Goal: Find specific page/section: Find specific page/section

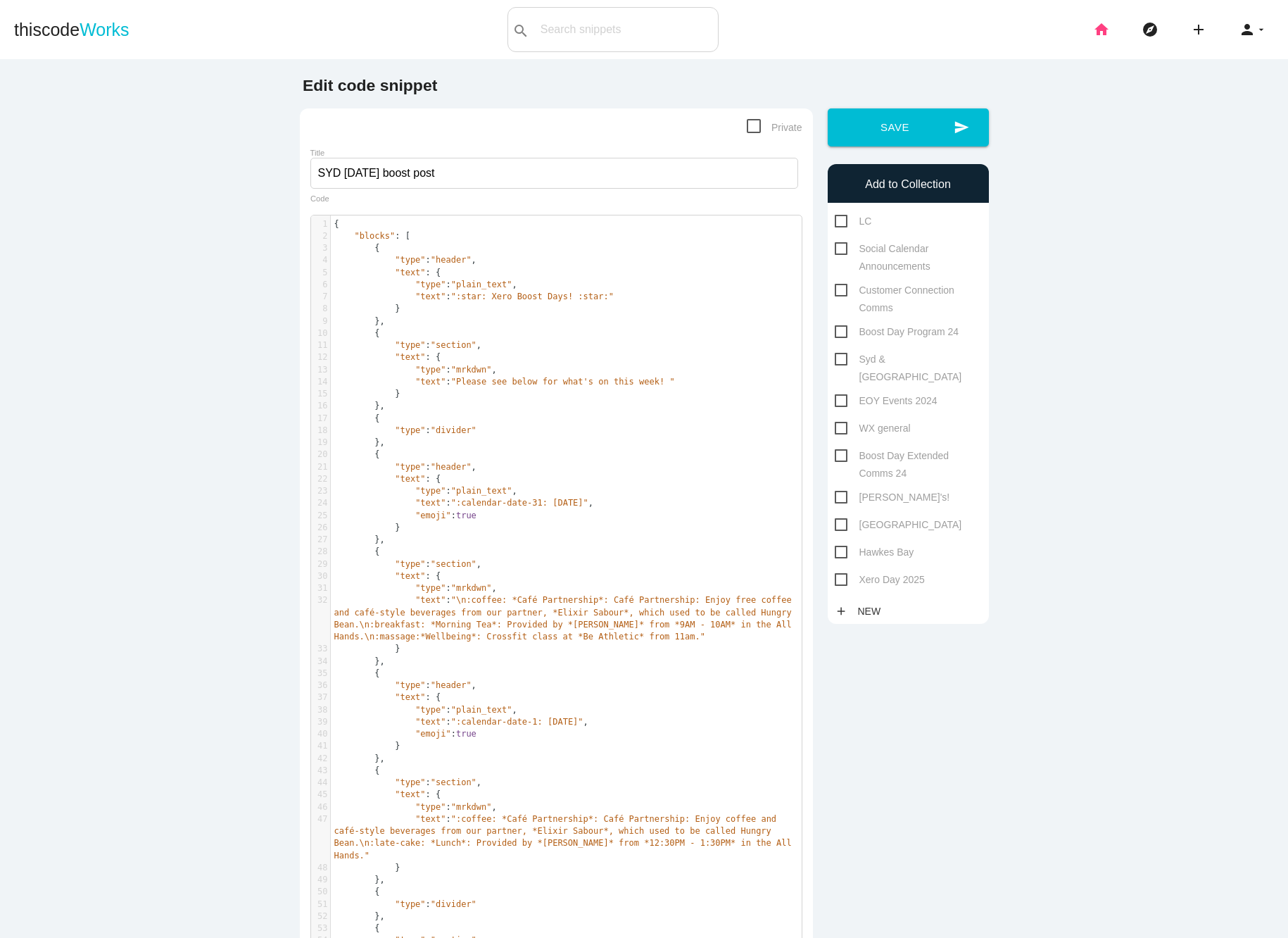
click at [1096, 33] on icon "home" at bounding box center [1101, 29] width 17 height 45
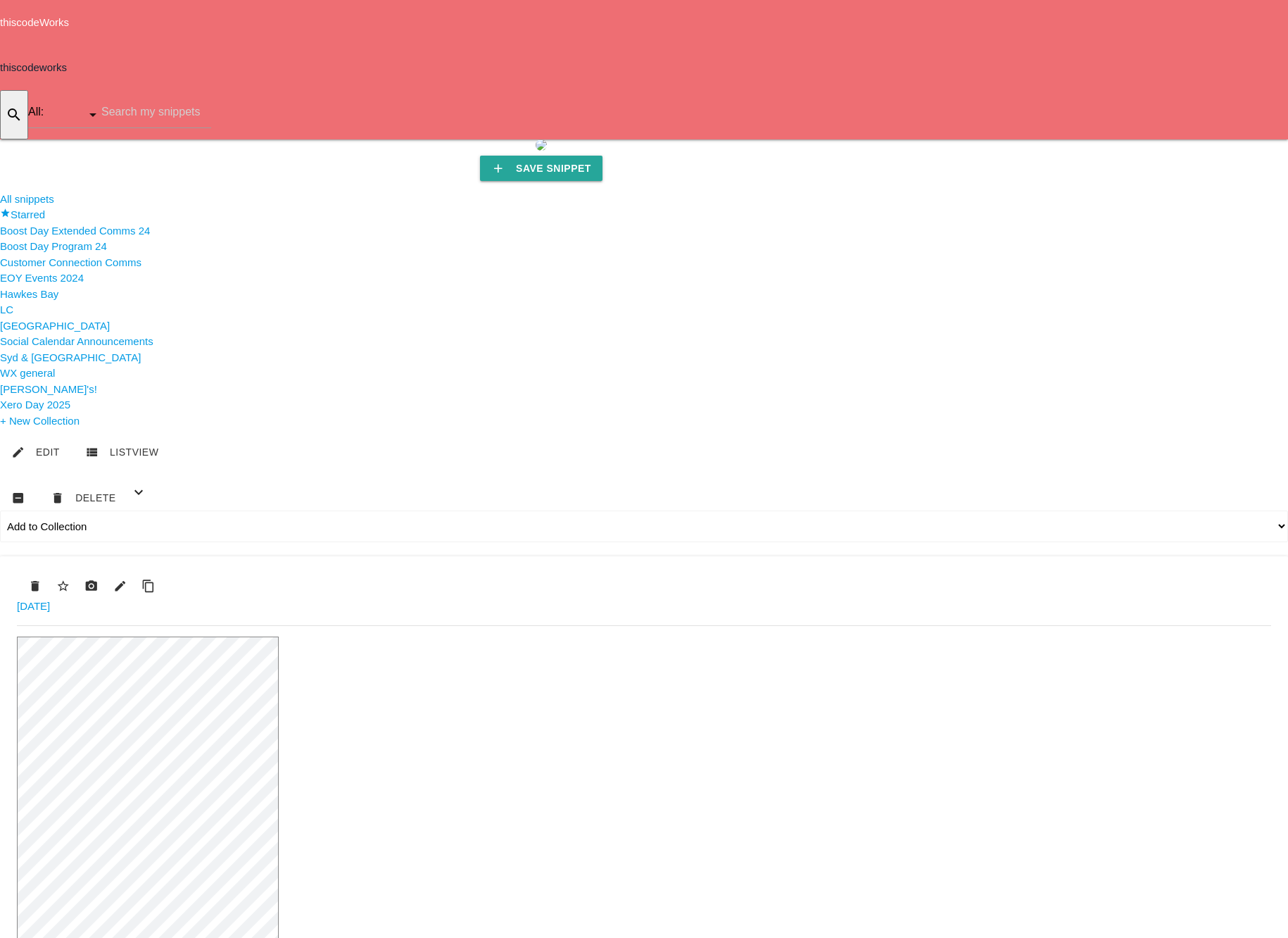
click at [80, 382] on li "WX general" at bounding box center [644, 373] width 1288 height 16
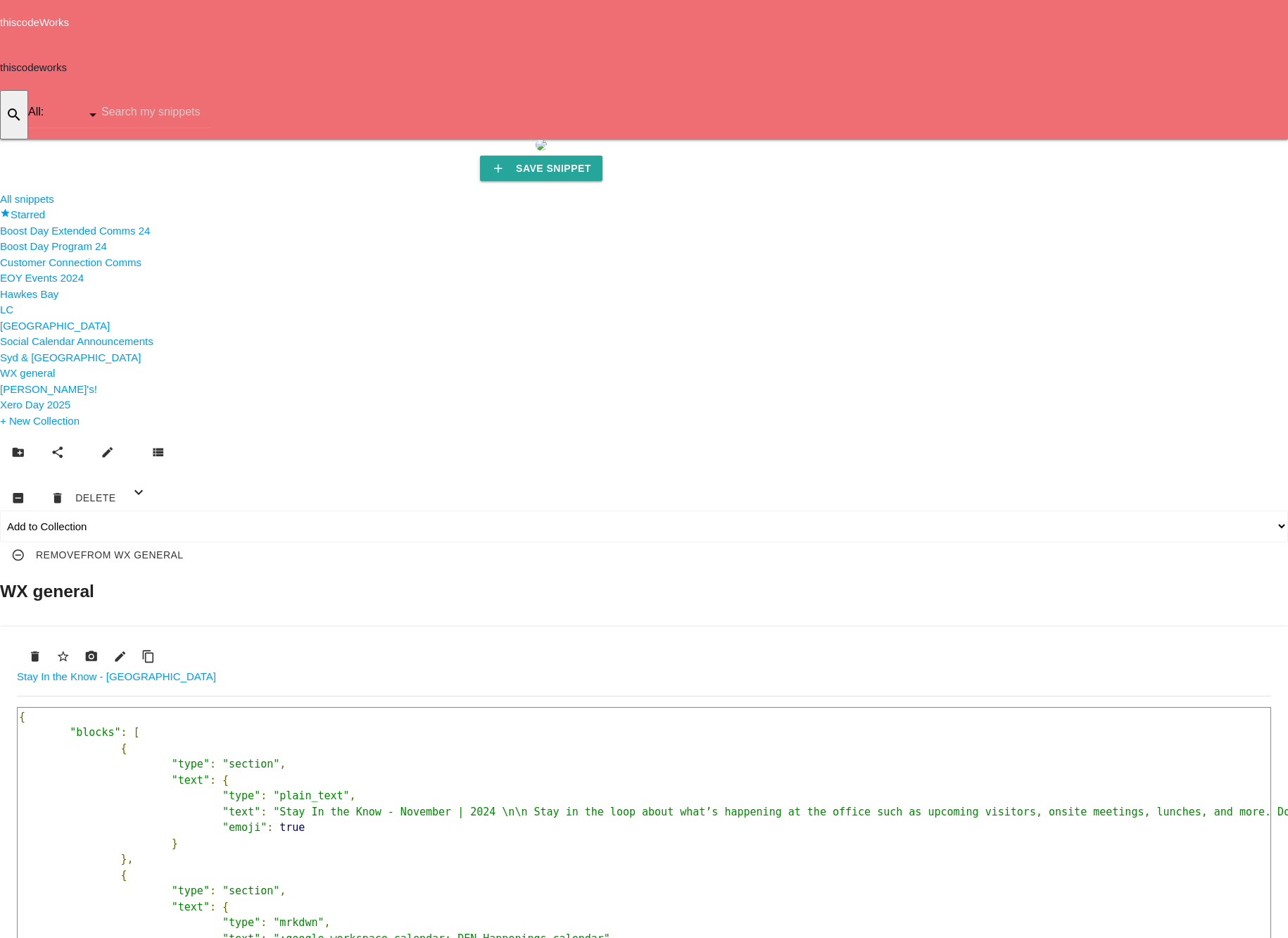
click at [38, 395] on span "[PERSON_NAME]'s!" at bounding box center [49, 389] width 97 height 12
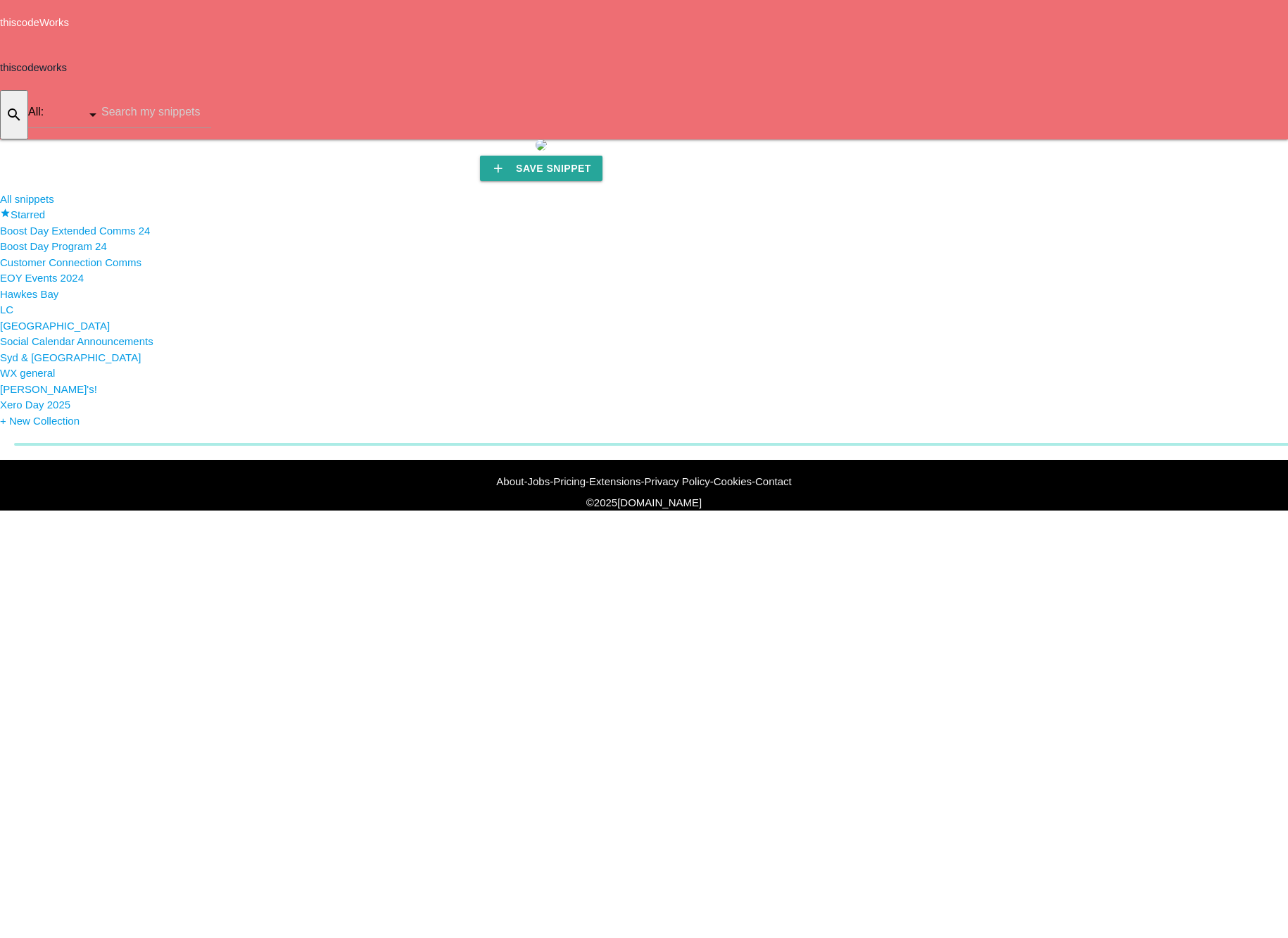
click at [36, 364] on span "Syd & [GEOGRAPHIC_DATA]" at bounding box center [71, 357] width 141 height 12
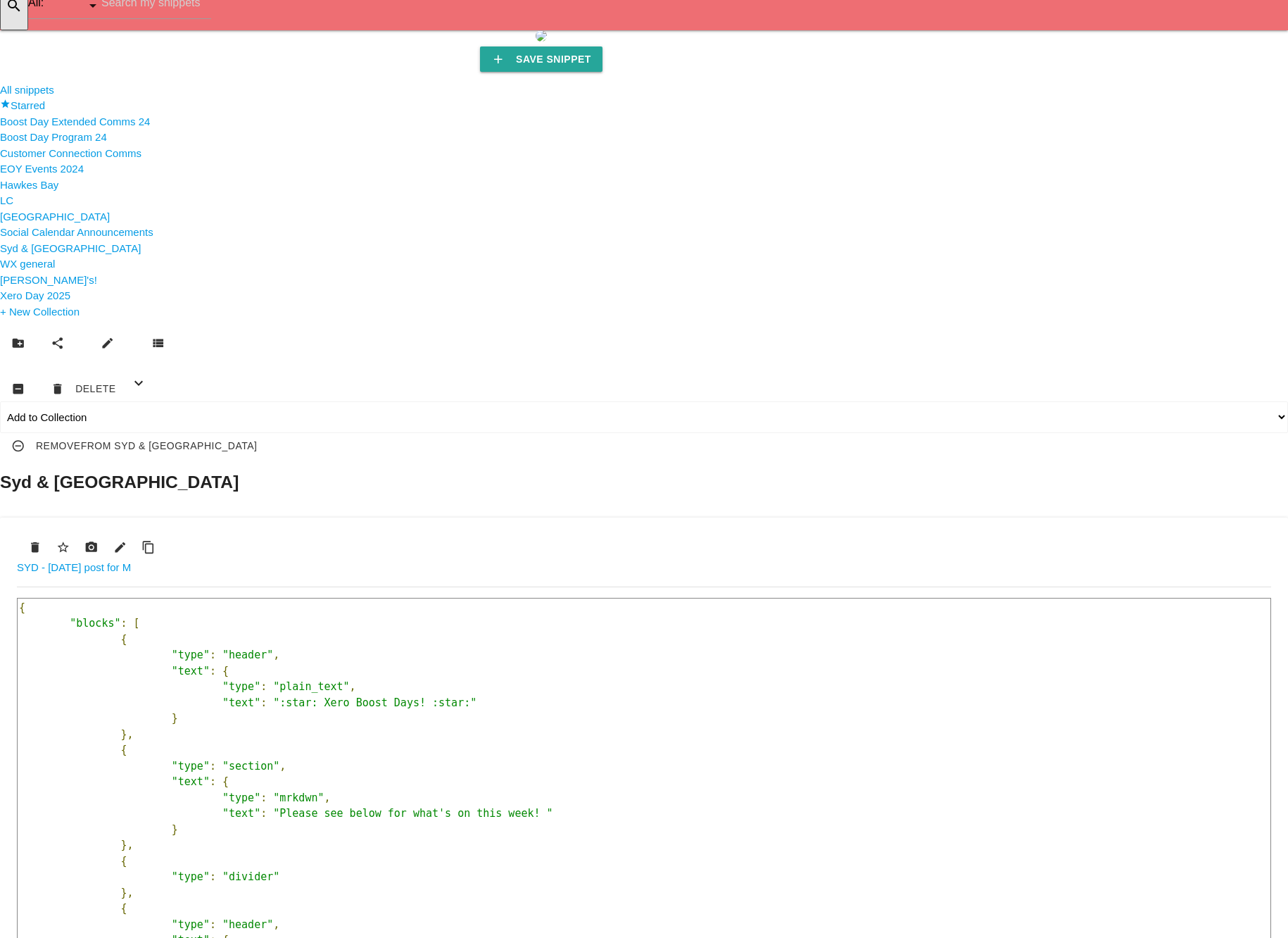
scroll to position [26, 0]
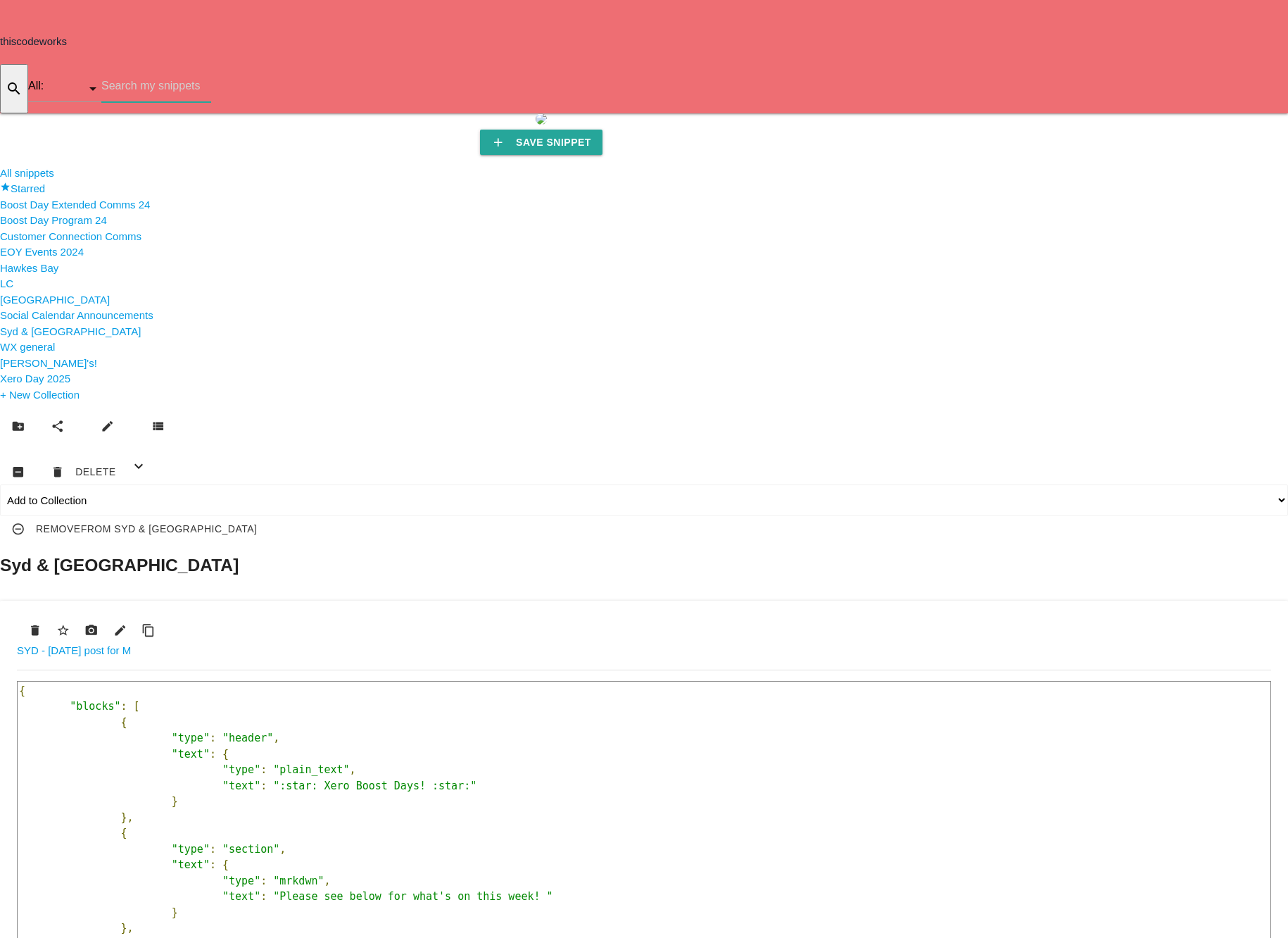
click at [211, 70] on input "text" at bounding box center [156, 86] width 110 height 33
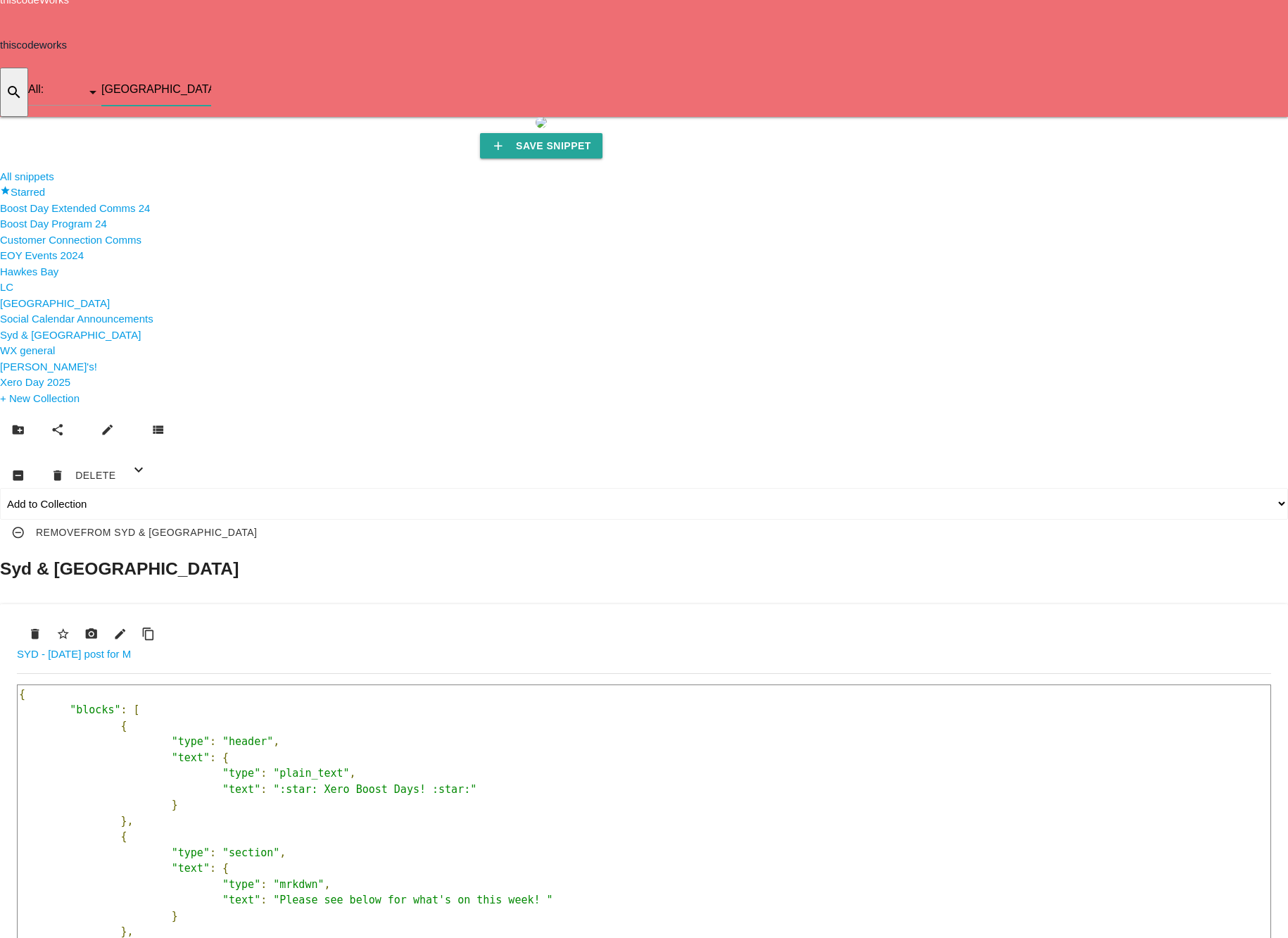
type input "[GEOGRAPHIC_DATA]'"
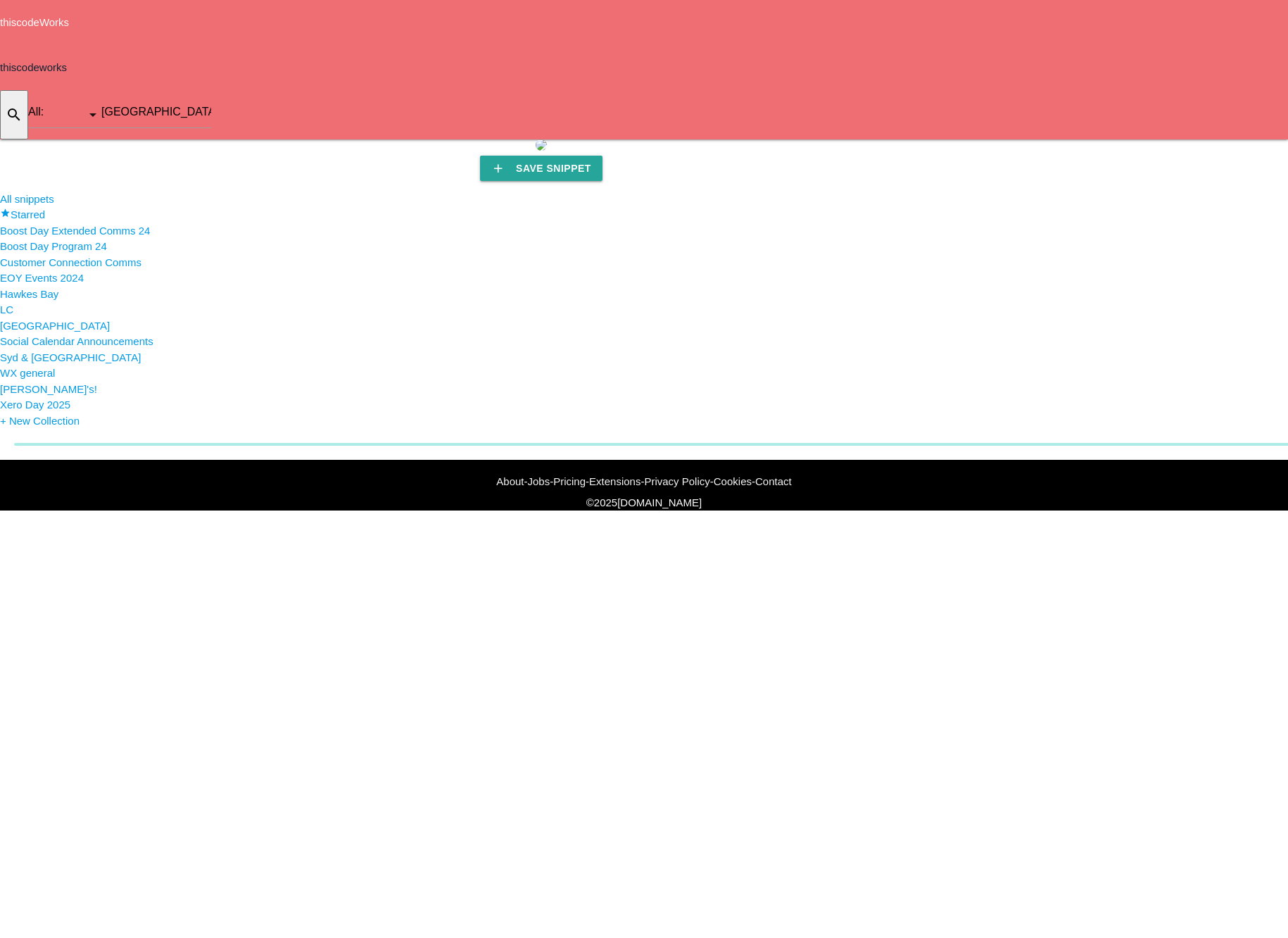
click at [73, 366] on li "Syd & [GEOGRAPHIC_DATA]" at bounding box center [644, 357] width 1288 height 16
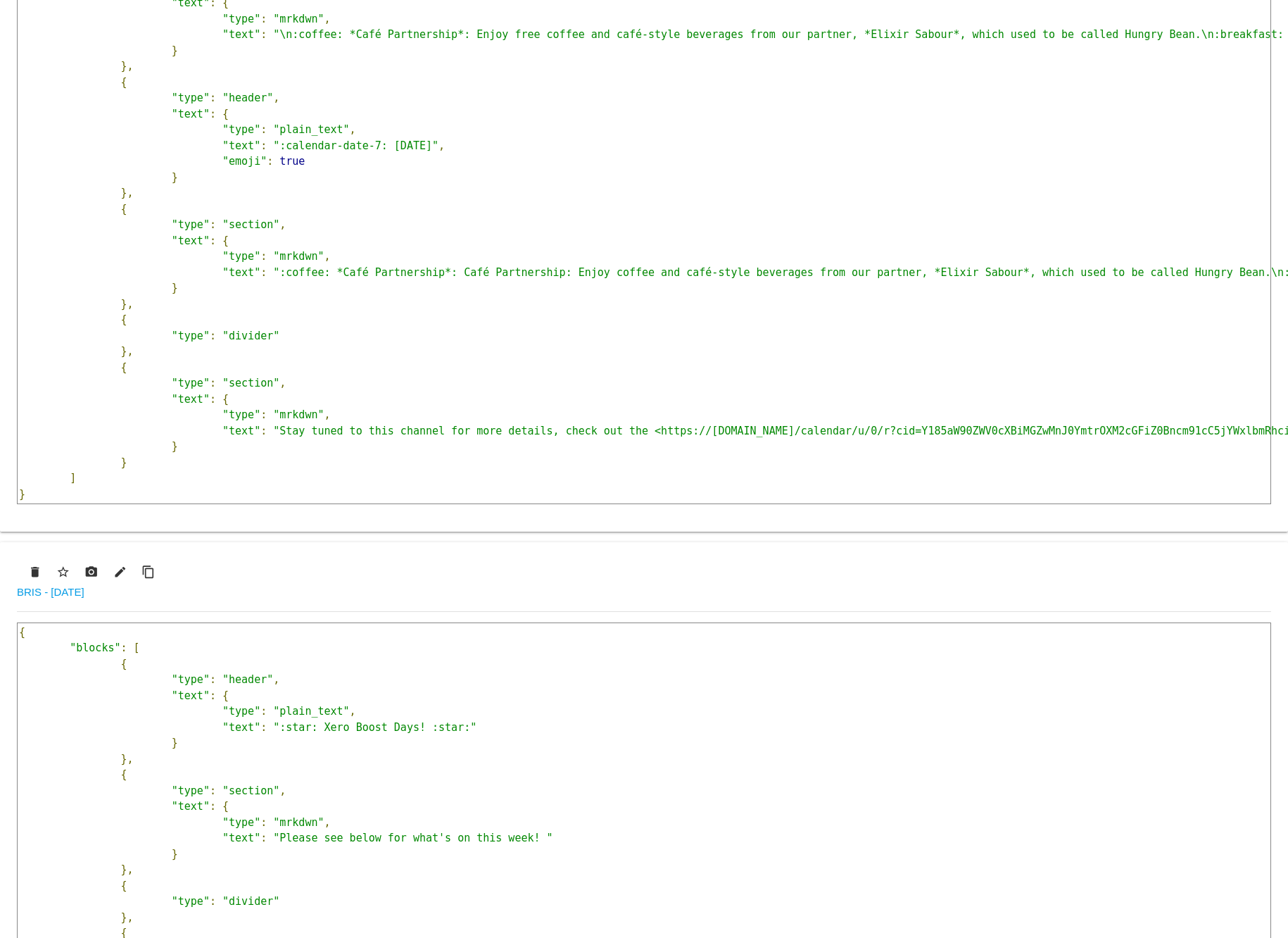
scroll to position [1236, 0]
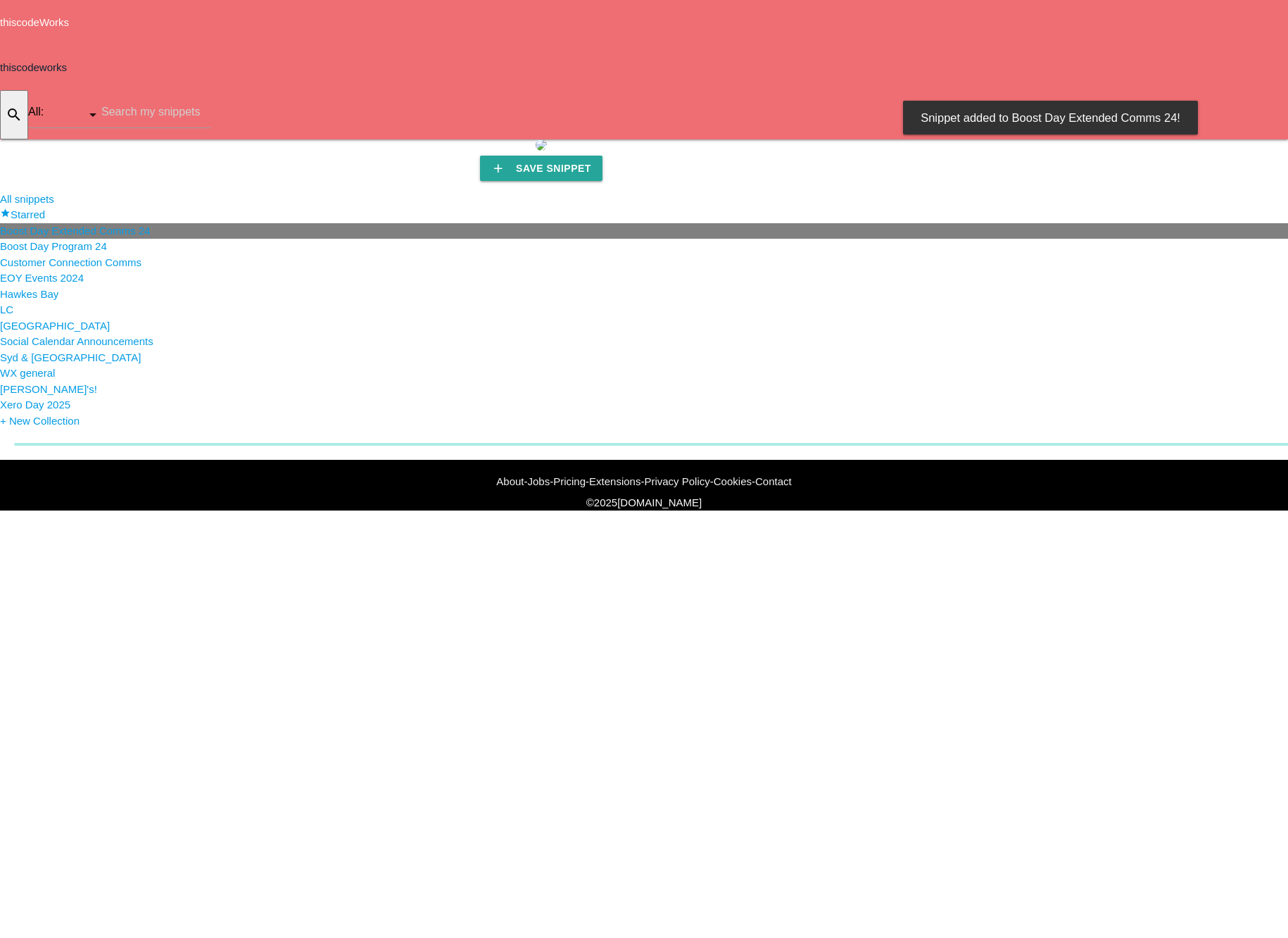
scroll to position [0, 0]
click at [70, 366] on li "Syd & [GEOGRAPHIC_DATA]" at bounding box center [644, 357] width 1288 height 16
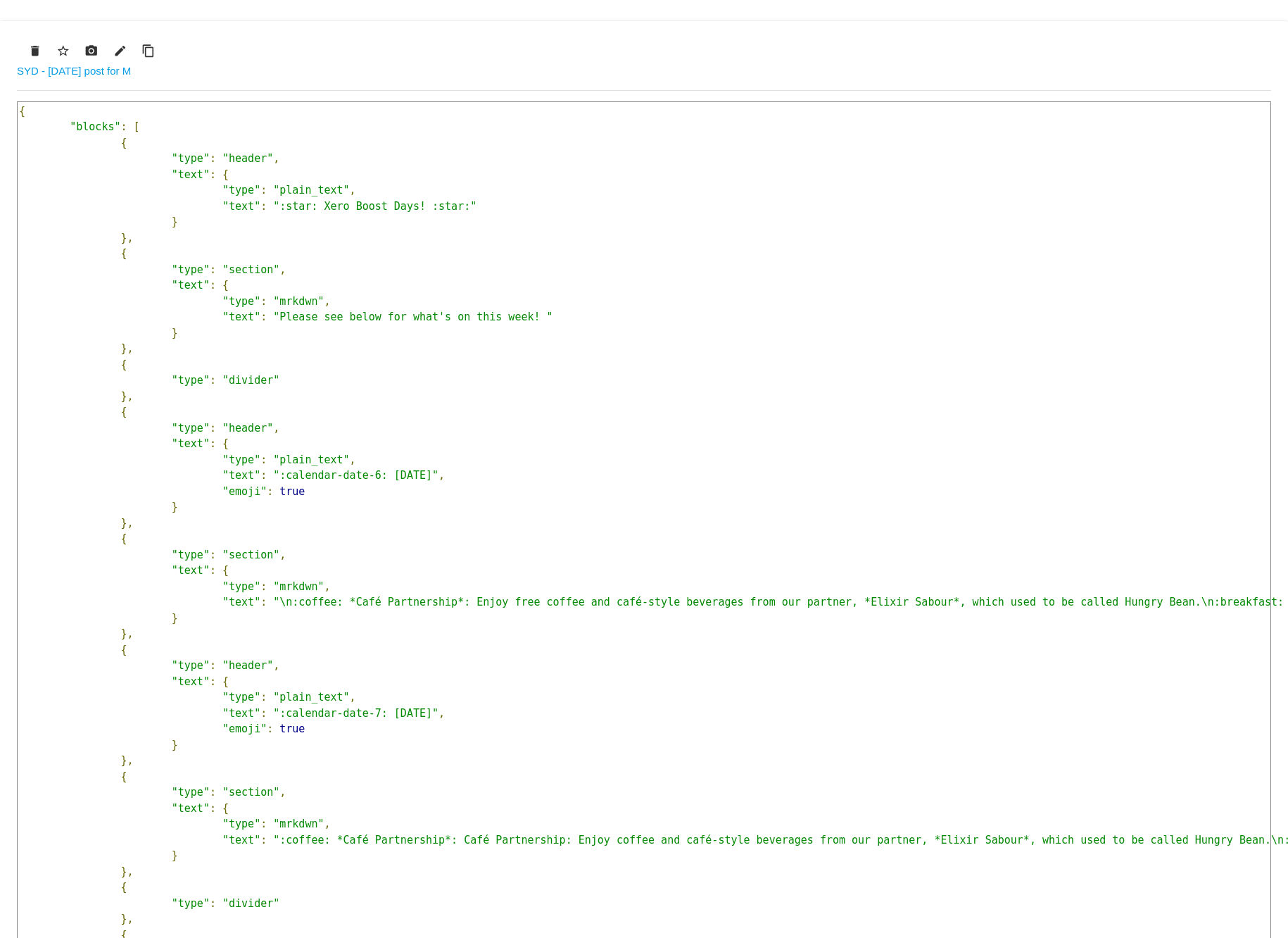
scroll to position [645, 0]
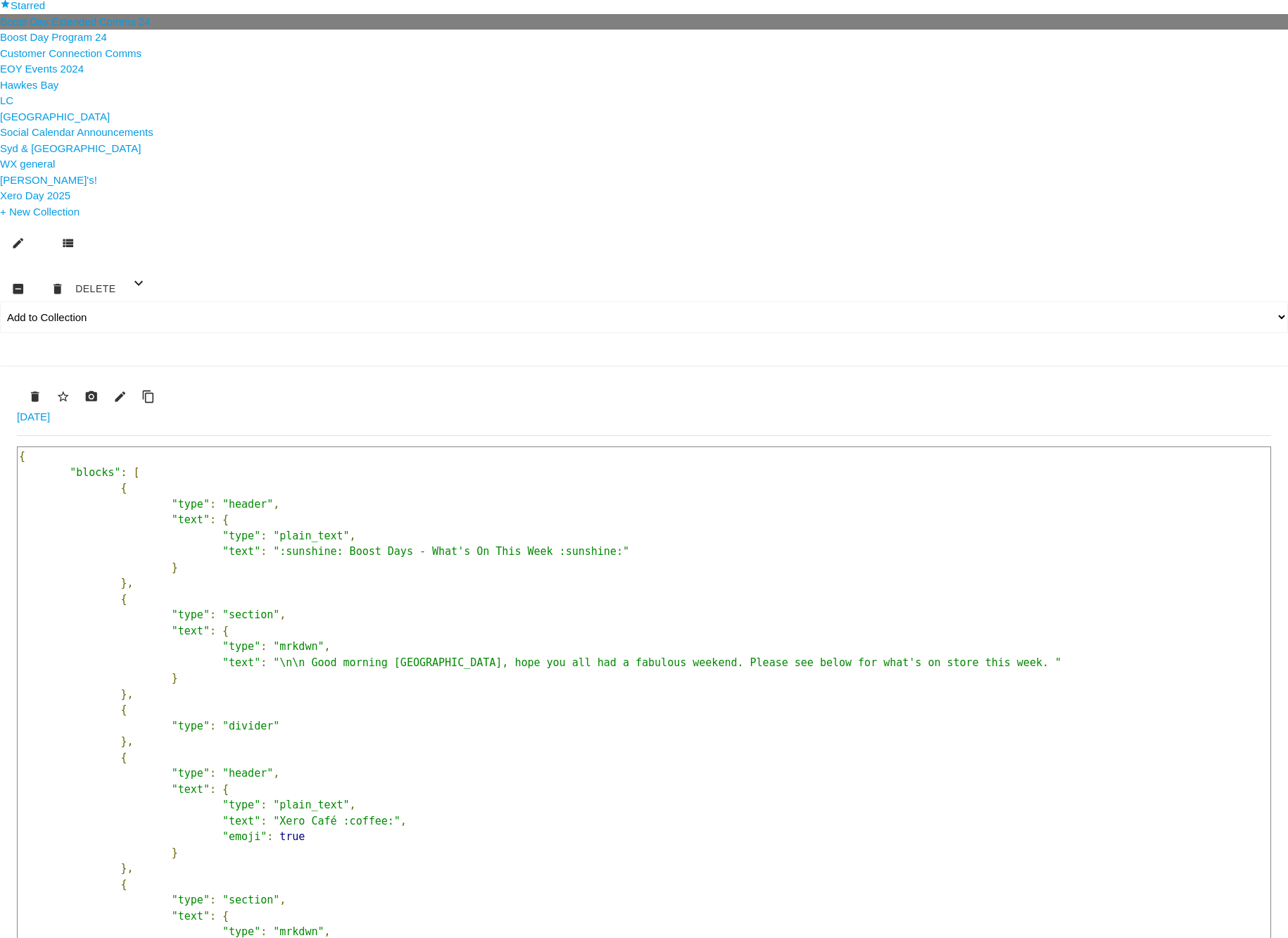
scroll to position [0, 0]
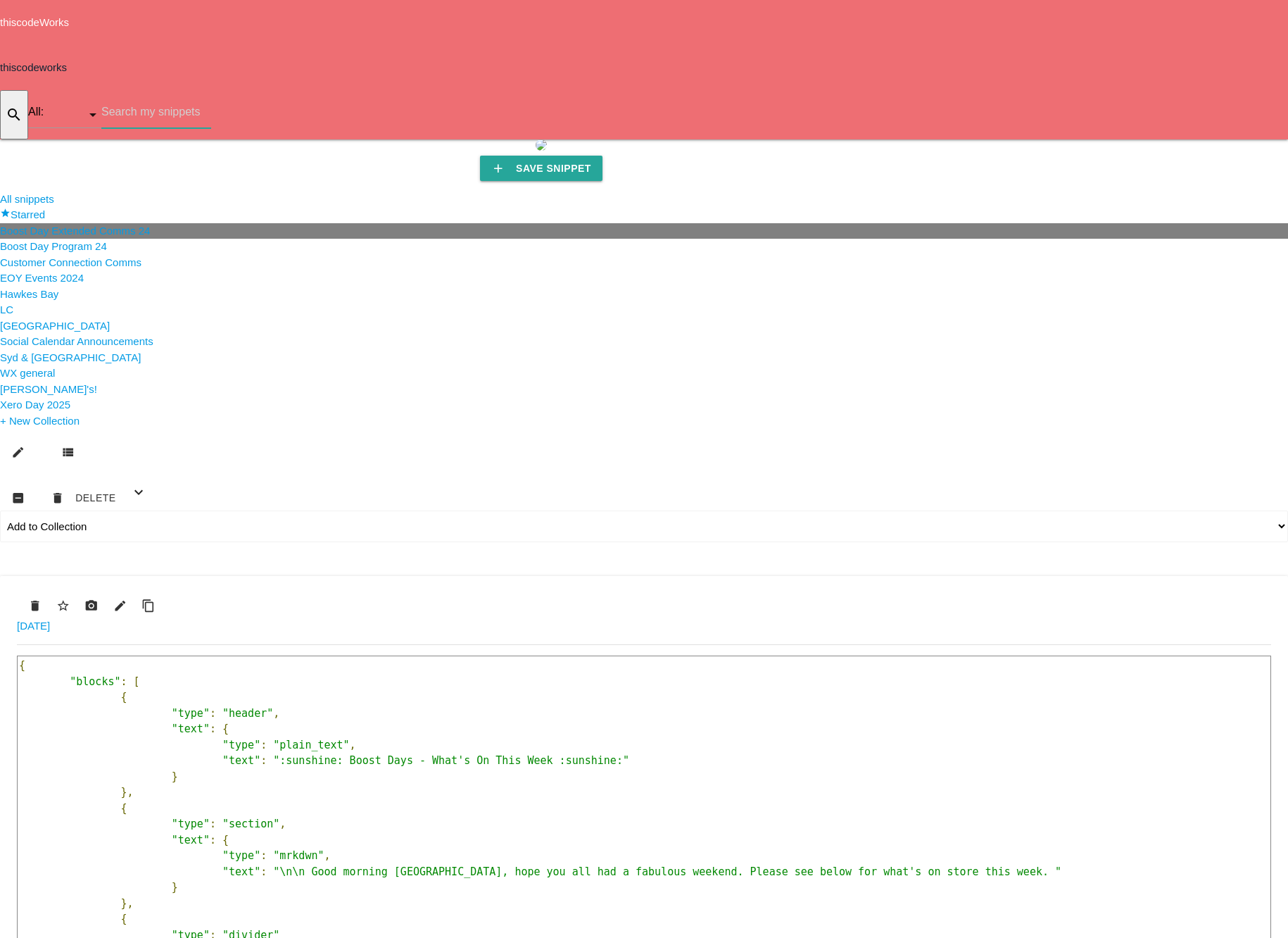
click at [211, 96] on input "text" at bounding box center [156, 112] width 110 height 33
type input "bris"
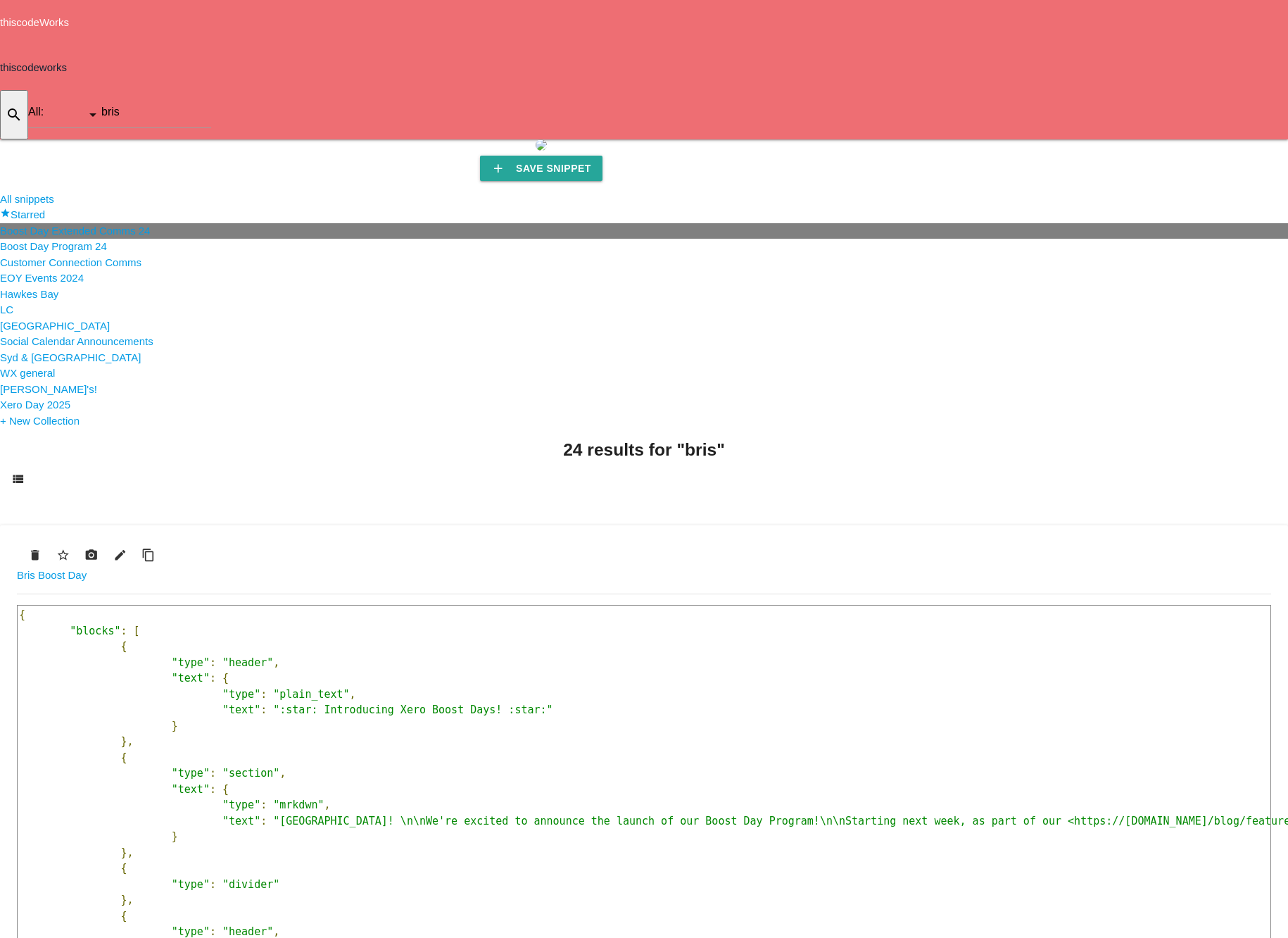
click at [156, 542] on icon "content_copy" at bounding box center [148, 554] width 14 height 25
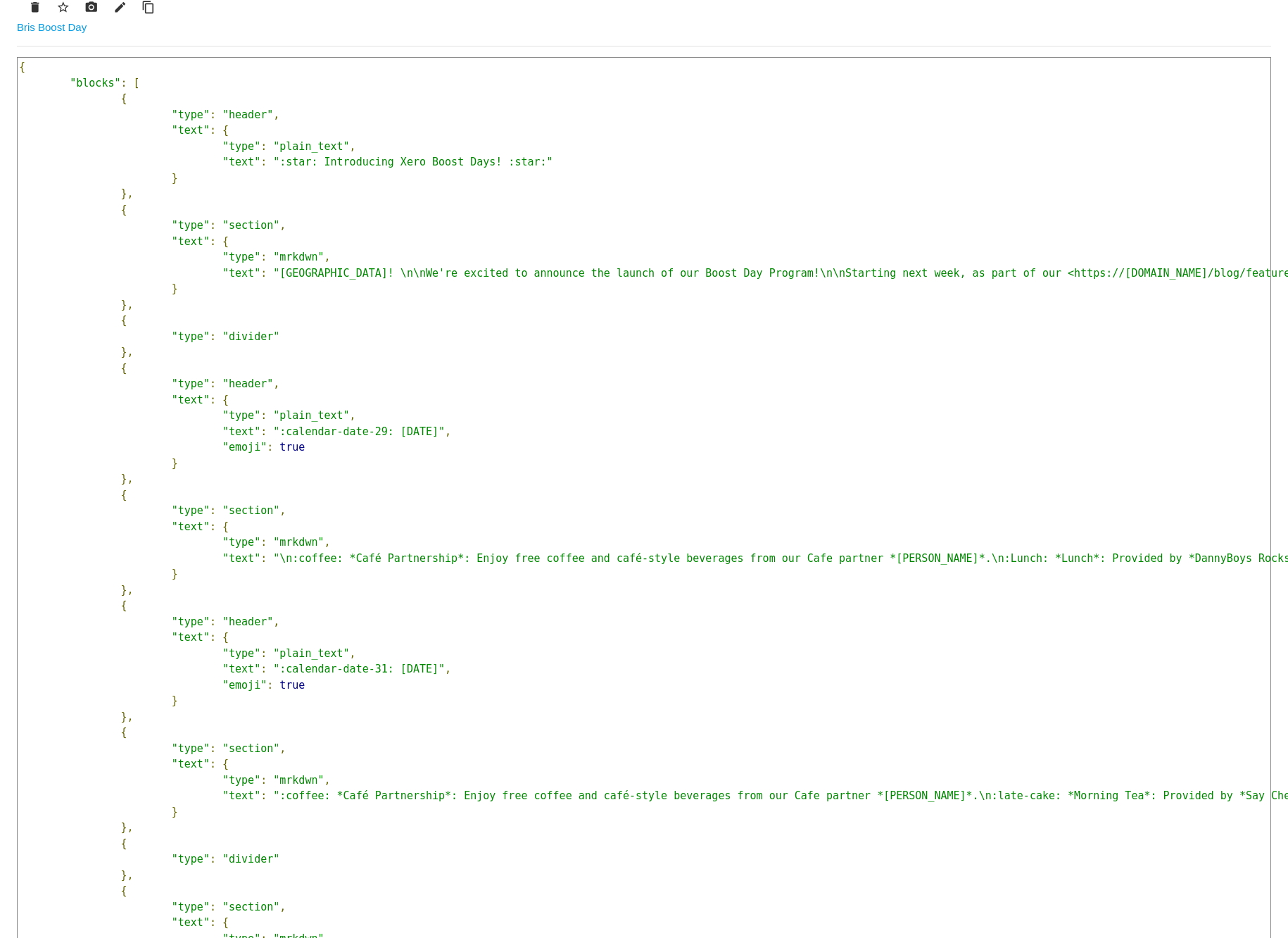
scroll to position [656, 0]
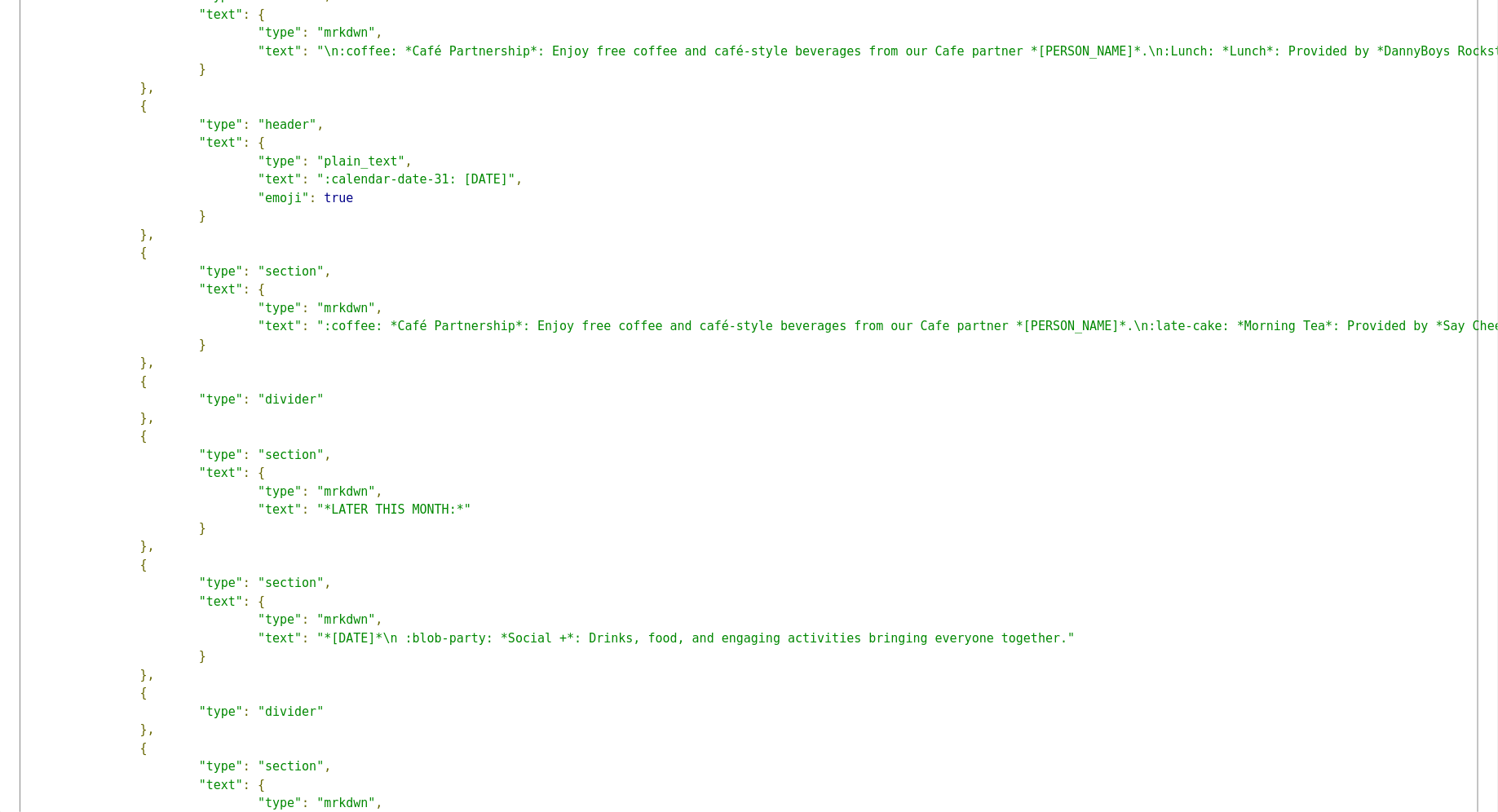
scroll to position [1364, 0]
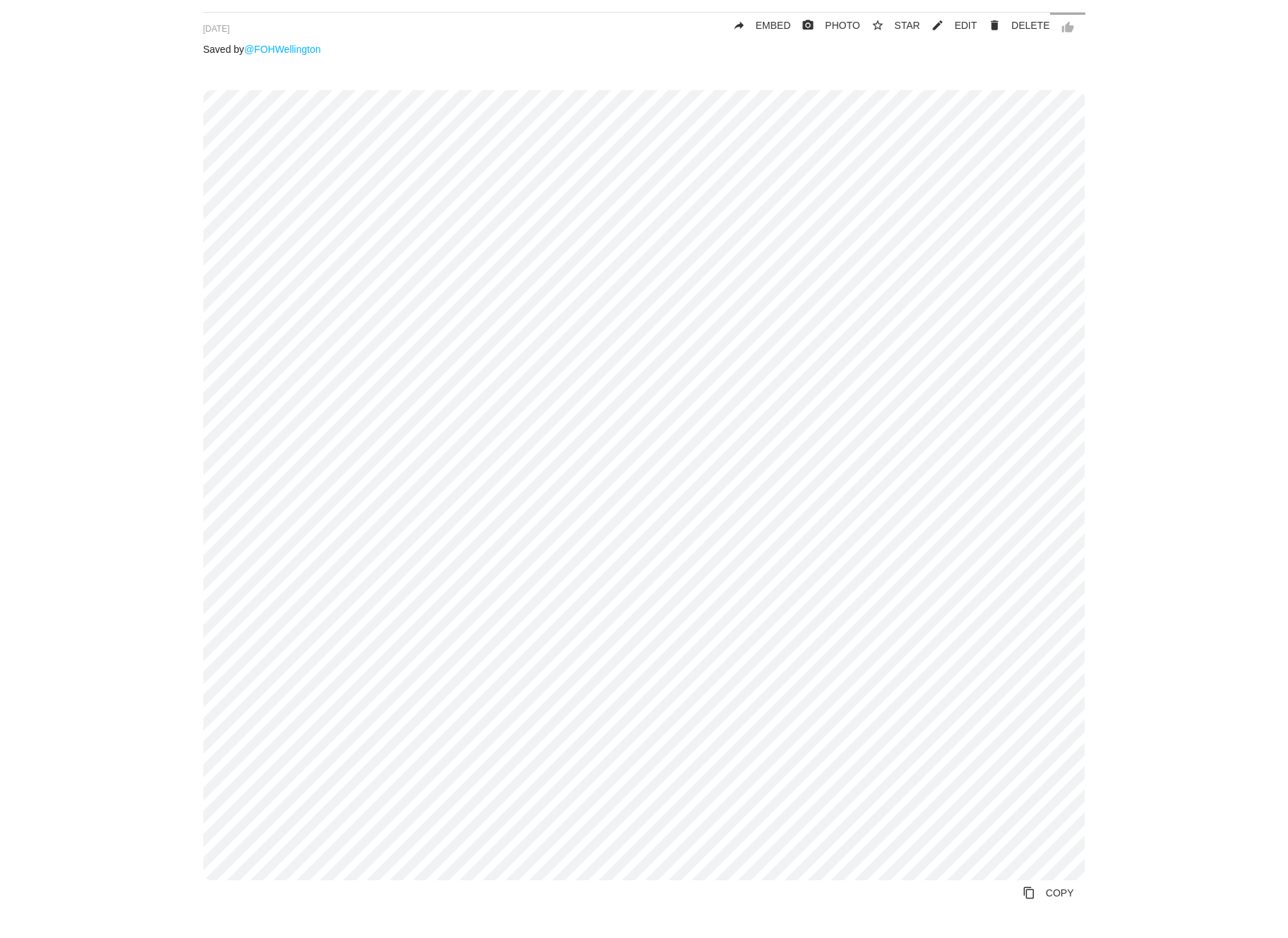
scroll to position [138, 0]
